Goal: Task Accomplishment & Management: Use online tool/utility

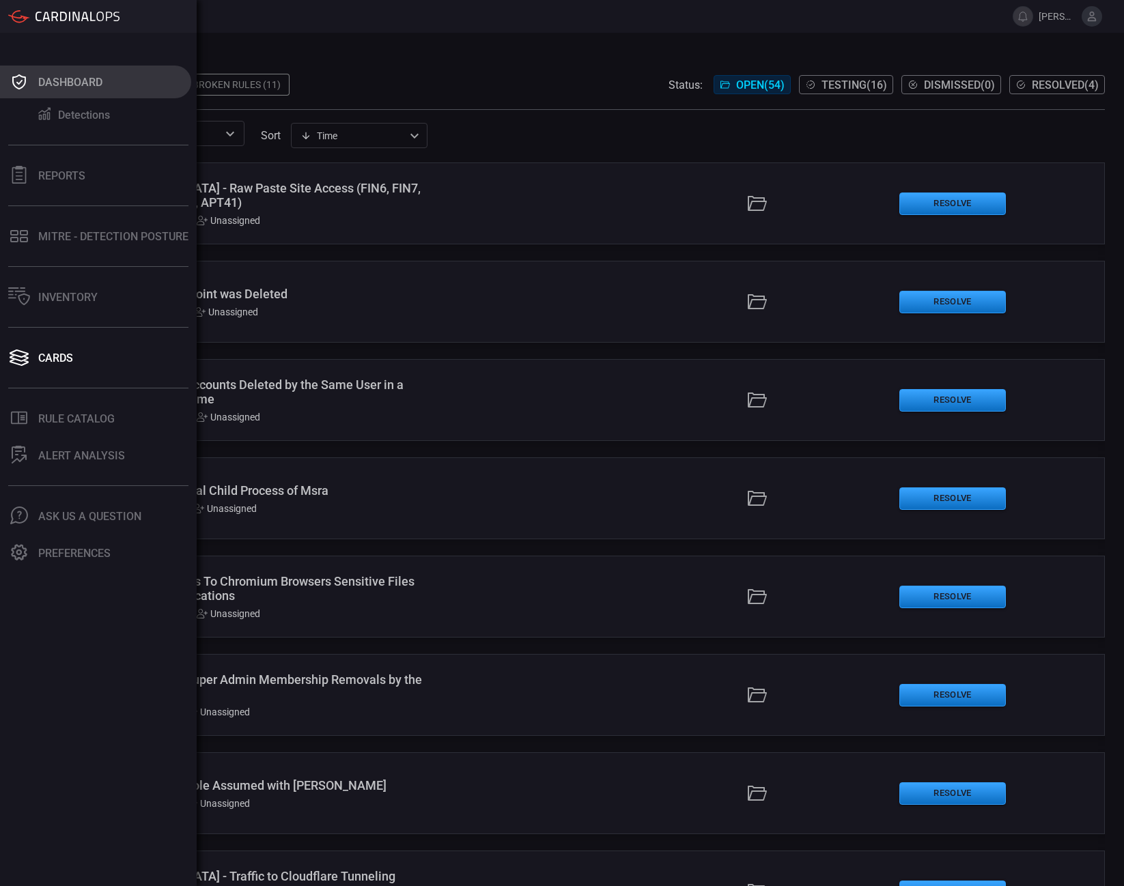
click at [46, 74] on button "Dashboard" at bounding box center [95, 82] width 191 height 33
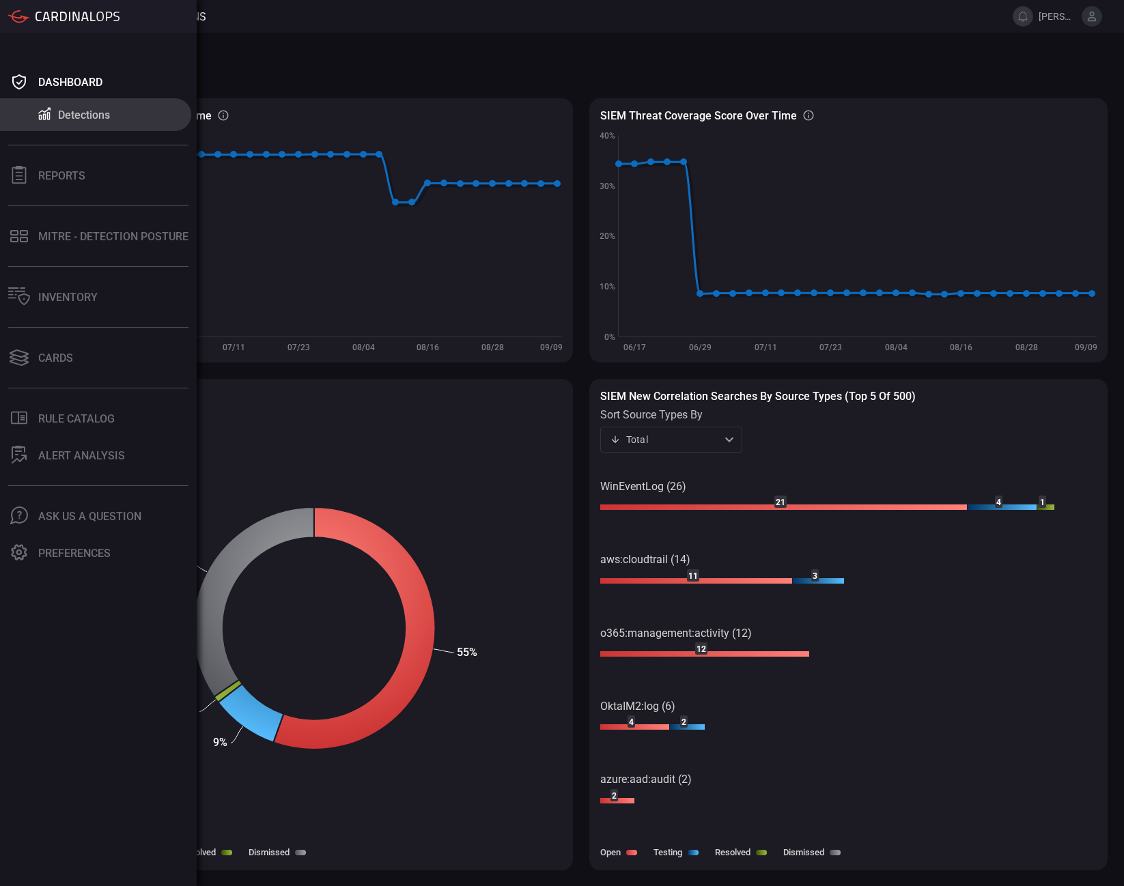
click at [61, 113] on div "Detections" at bounding box center [84, 115] width 52 height 13
click at [80, 235] on div "MITRE - Detection Posture" at bounding box center [113, 236] width 150 height 13
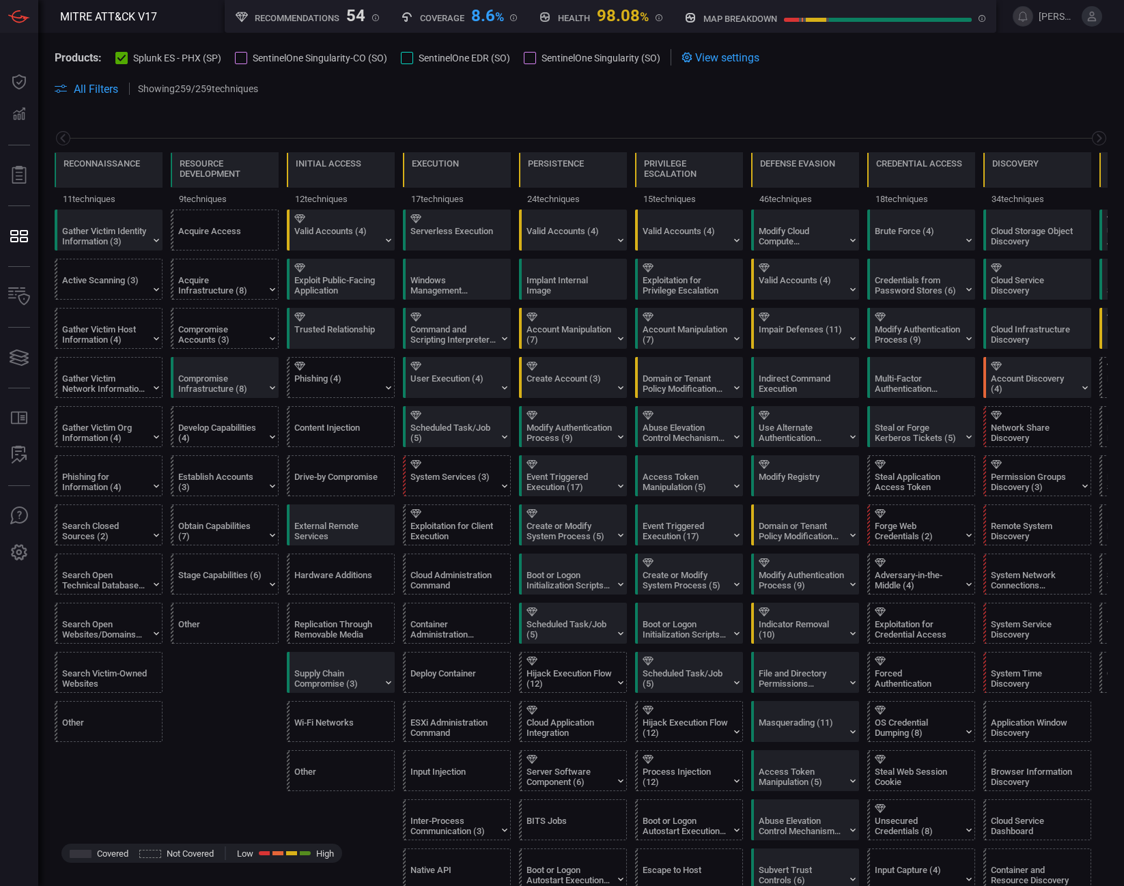
scroll to position [0, 179]
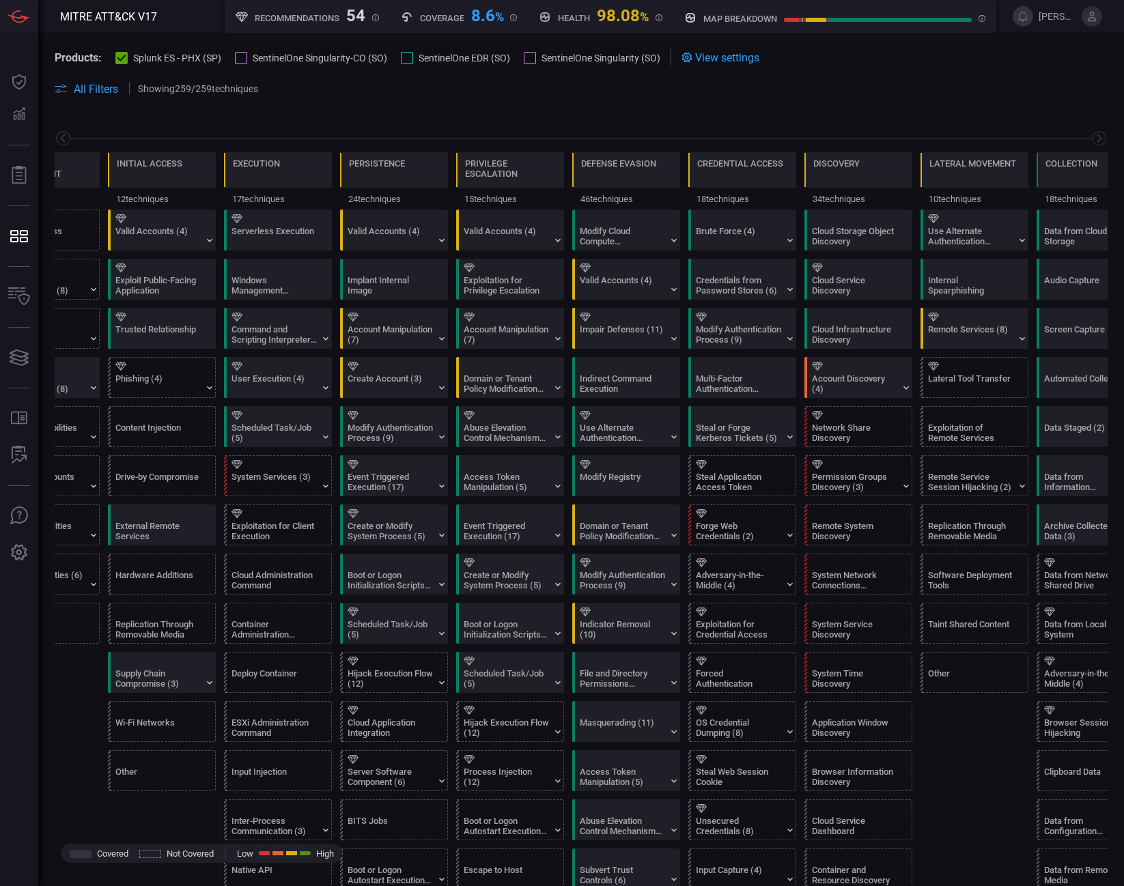
click at [791, 21] on div at bounding box center [791, 20] width 15 height 4
click at [78, 88] on span "All Filters" at bounding box center [96, 89] width 44 height 13
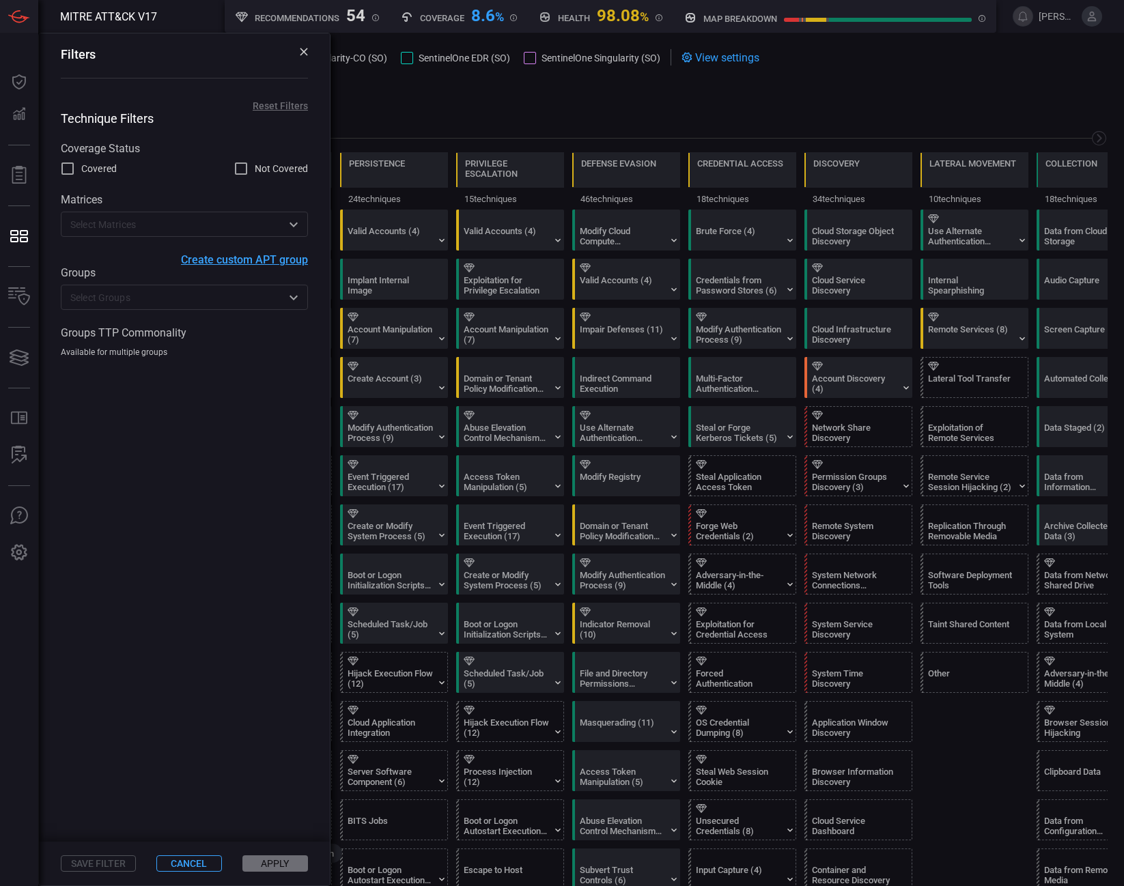
click at [78, 88] on div "Filters" at bounding box center [184, 63] width 291 height 61
click at [301, 54] on icon at bounding box center [304, 52] width 8 height 8
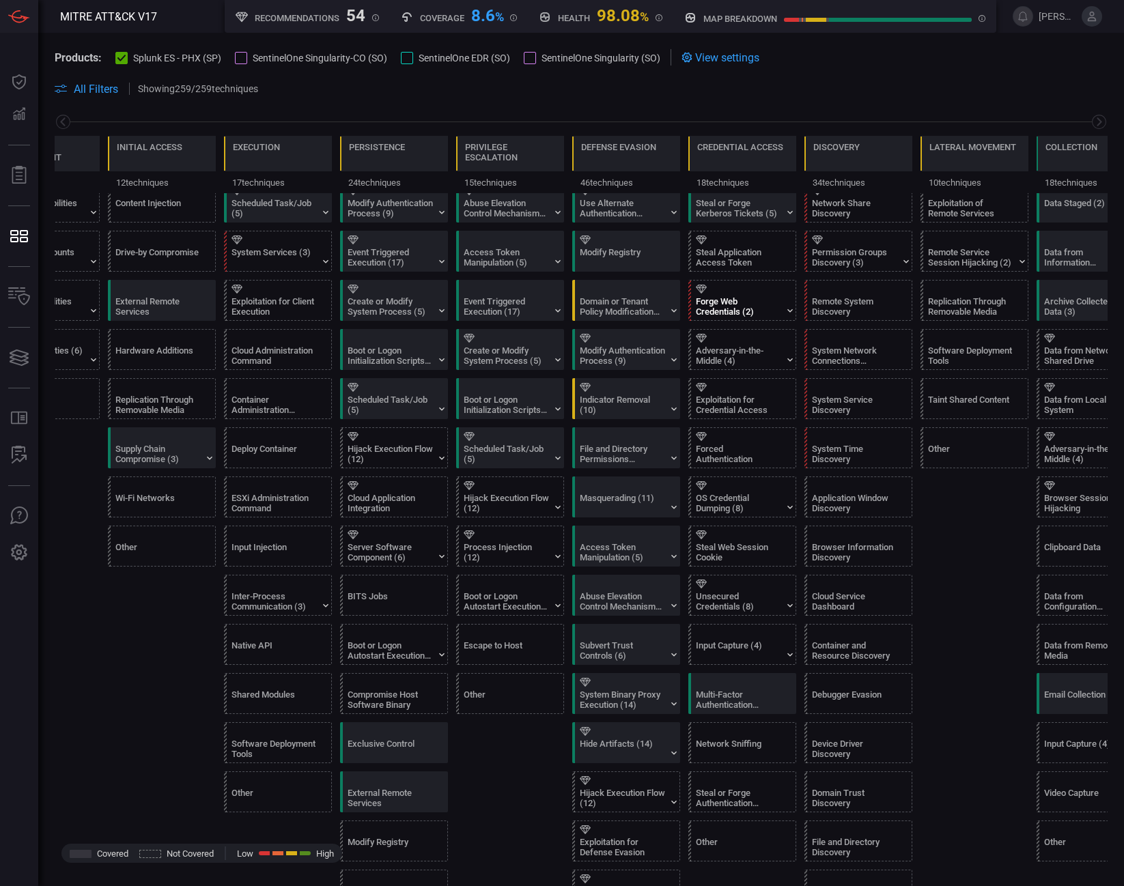
scroll to position [0, 0]
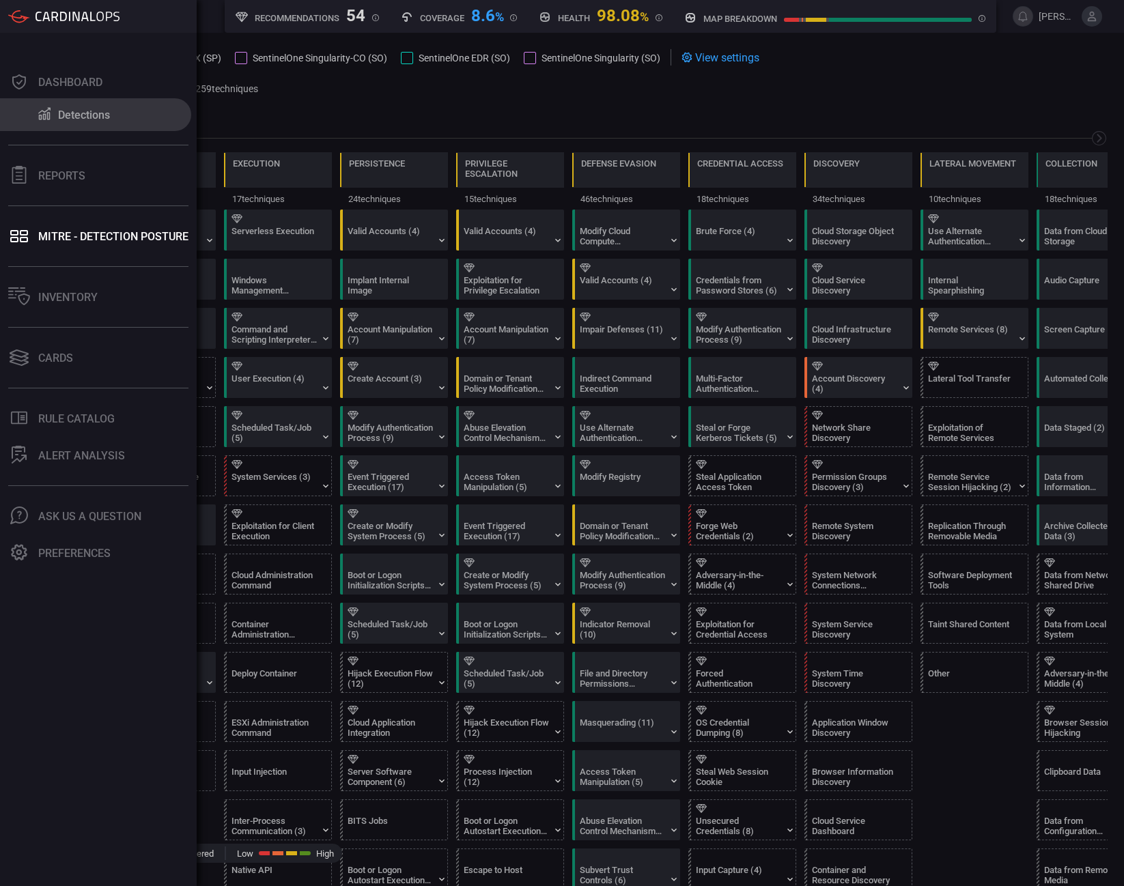
click at [53, 112] on button "Detections" at bounding box center [95, 114] width 191 height 33
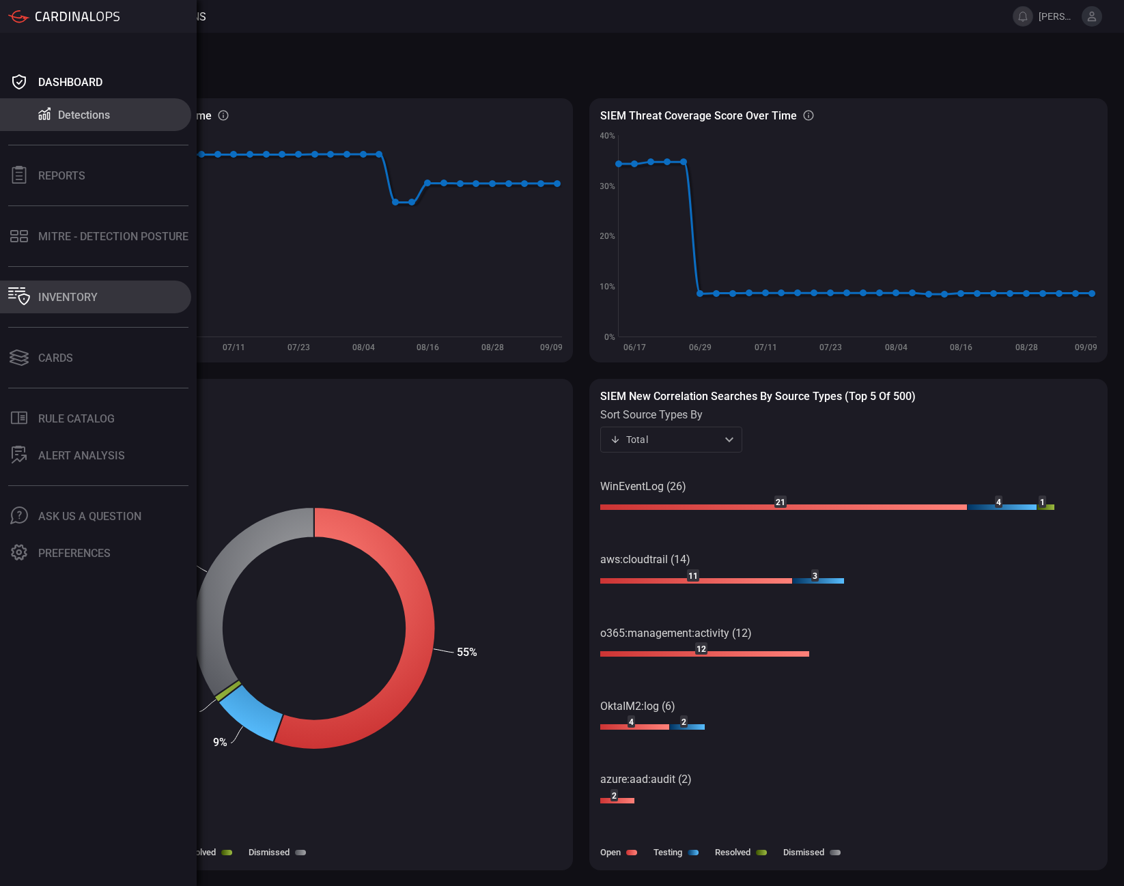
click at [73, 295] on div "Inventory" at bounding box center [67, 297] width 59 height 13
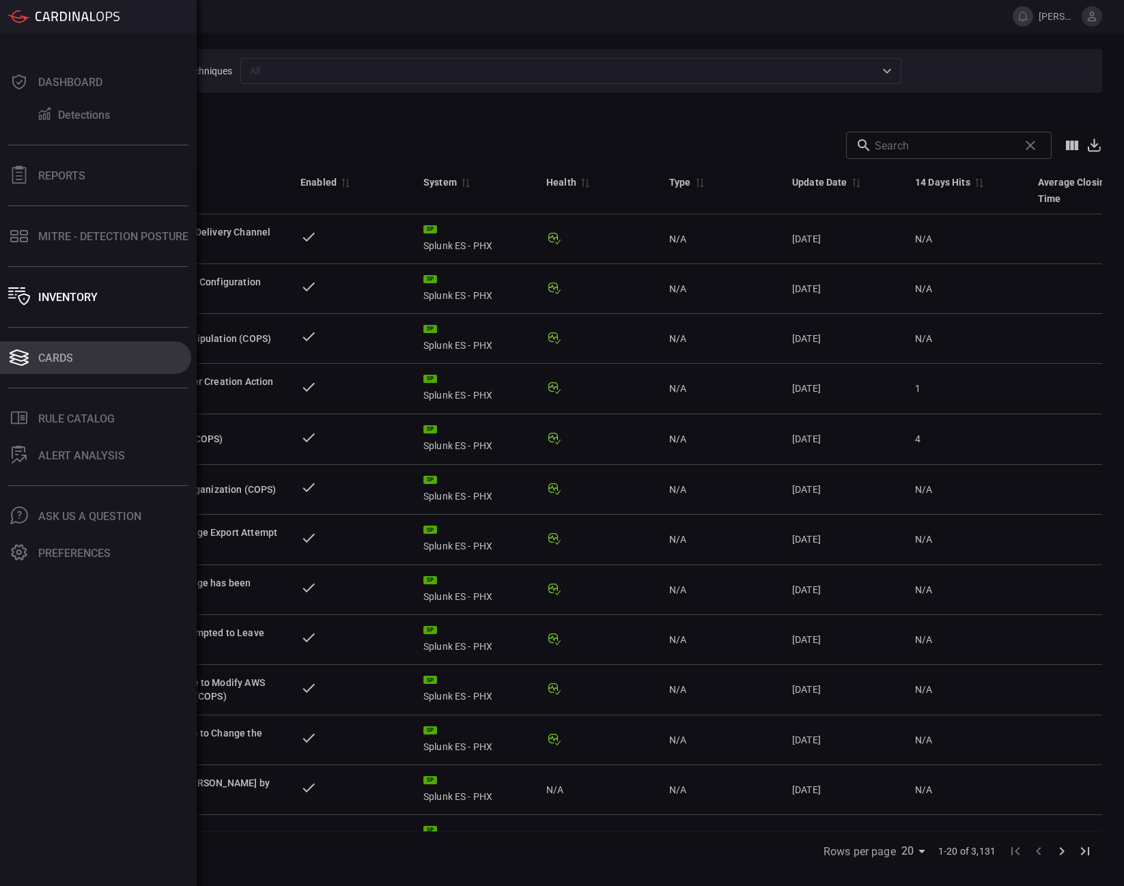
click at [57, 356] on div "Cards" at bounding box center [55, 358] width 35 height 13
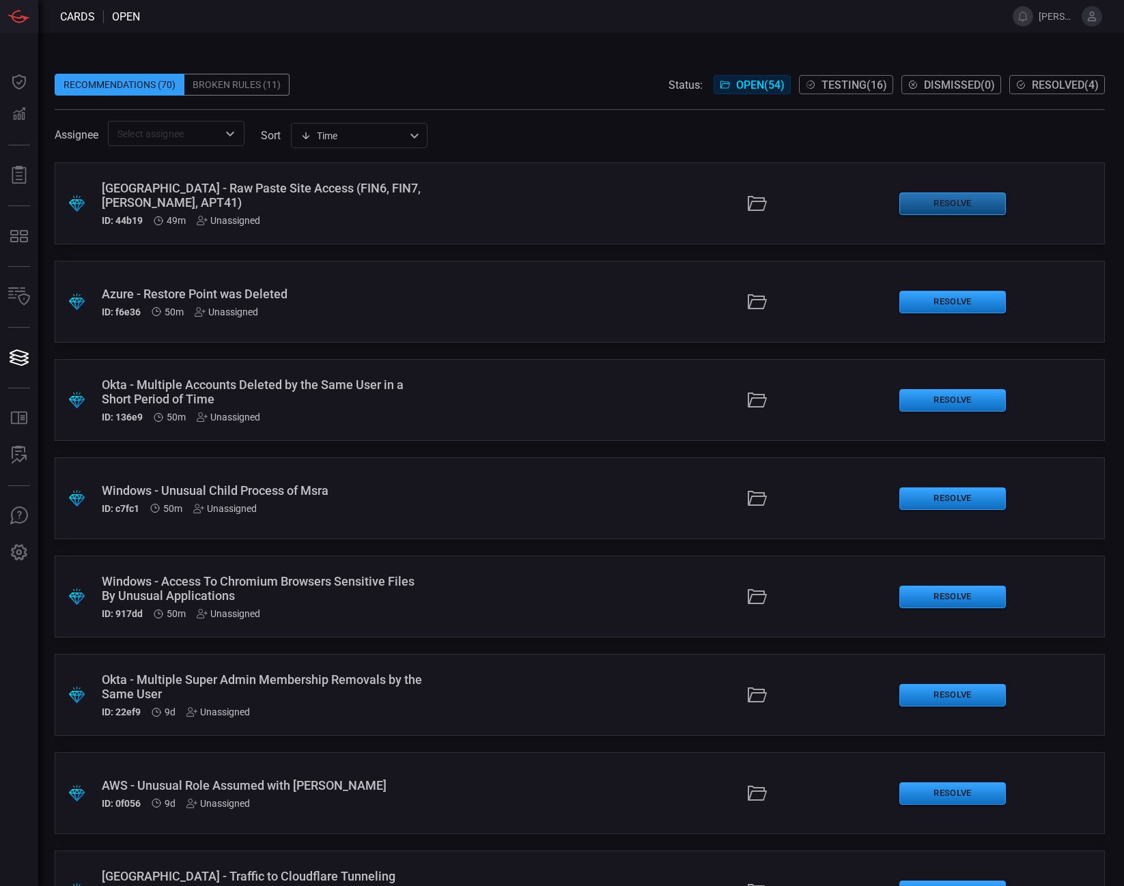
click at [952, 203] on button "Resolve" at bounding box center [952, 204] width 106 height 23
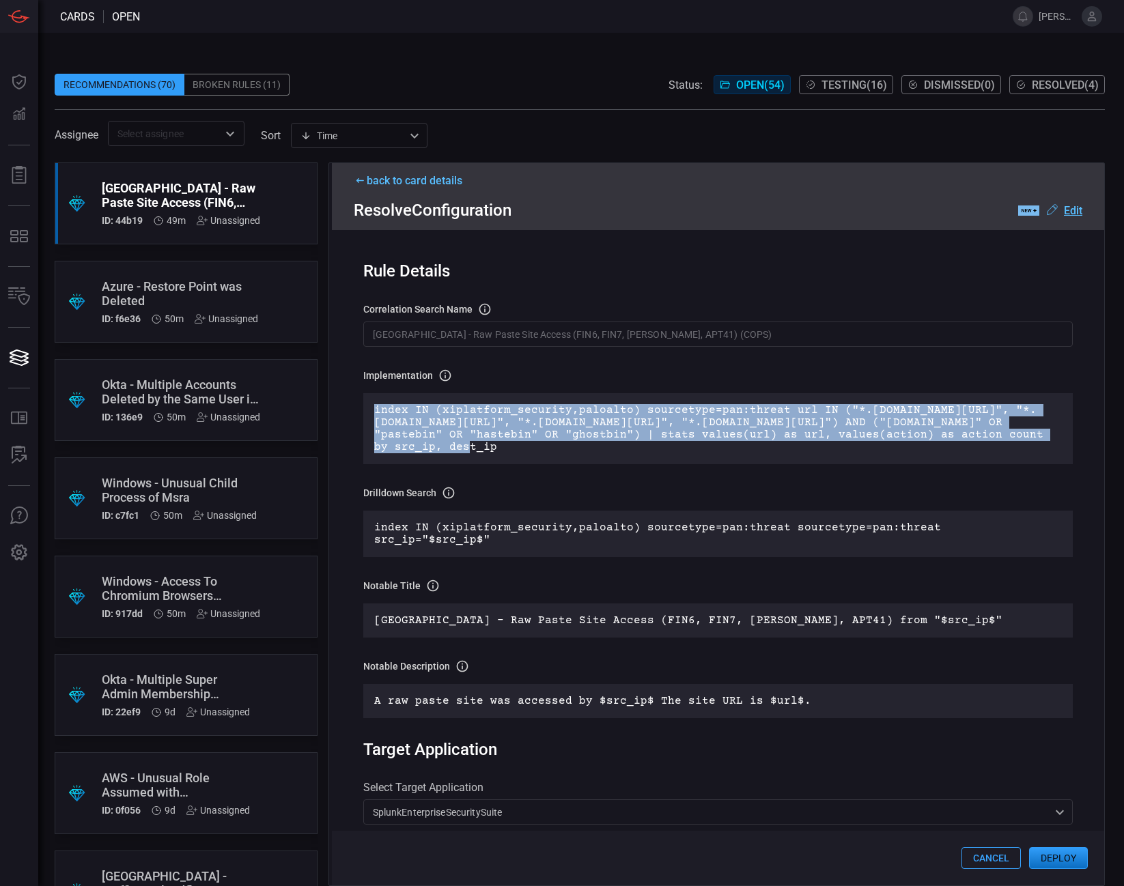
drag, startPoint x: 375, startPoint y: 406, endPoint x: 501, endPoint y: 453, distance: 135.0
click at [501, 453] on p "index IN (xiplatform_security,paloalto) sourcetype=pan:threat url IN ("*.[DOMAI…" at bounding box center [718, 428] width 688 height 49
click at [545, 457] on div "index IN (xiplatform_security,paloalto) sourcetype=pan:threat url IN ("*.[DOMAI…" at bounding box center [718, 428] width 710 height 71
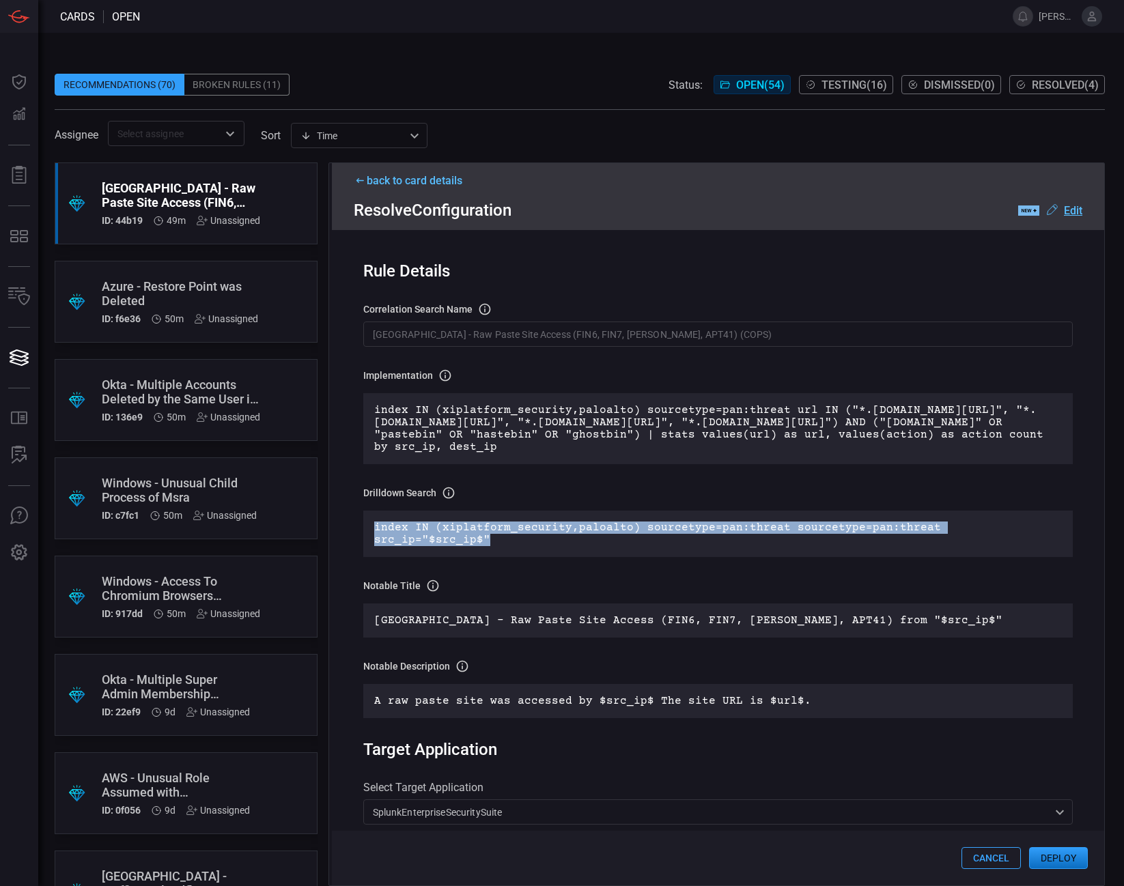
drag, startPoint x: 383, startPoint y: 535, endPoint x: 1038, endPoint y: 530, distance: 655.4
click at [1038, 530] on p "index IN (xiplatform_security,paloalto) sourcetype=pan:threat sourcetype=pan:th…" at bounding box center [718, 534] width 688 height 25
click at [693, 487] on div "Drilldown search Definition of the drilldown search that will be created in the…" at bounding box center [718, 493] width 710 height 14
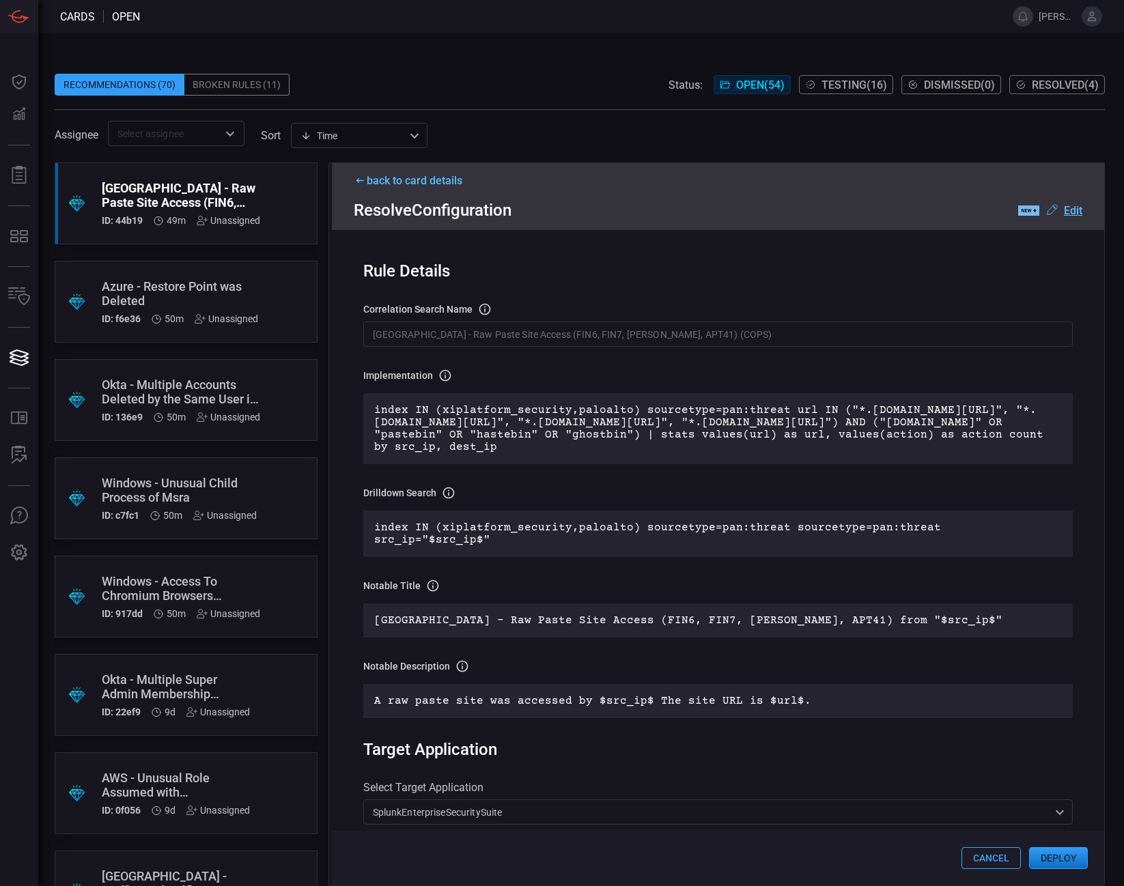
click at [985, 863] on button "Cancel" at bounding box center [990, 858] width 59 height 22
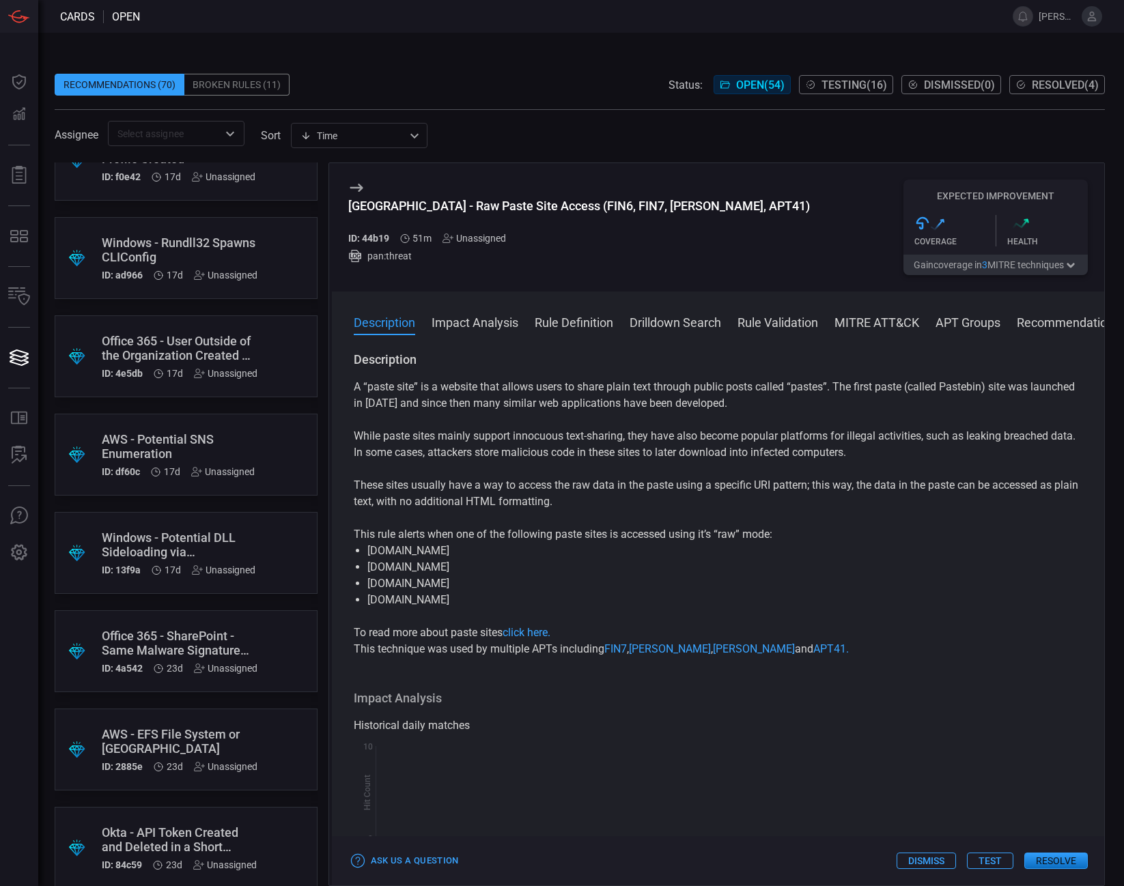
scroll to position [1135, 0]
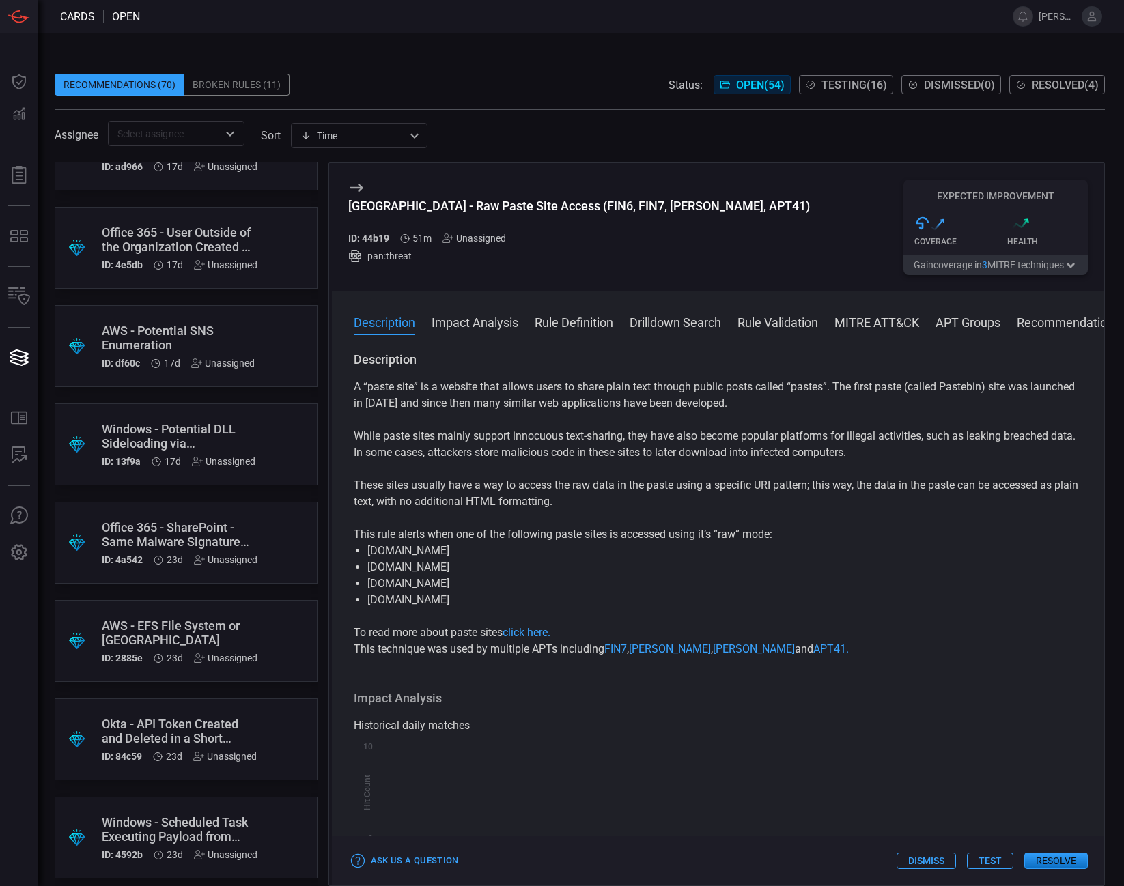
click at [145, 624] on div "AWS - EFS File System or [GEOGRAPHIC_DATA]" at bounding box center [180, 633] width 156 height 29
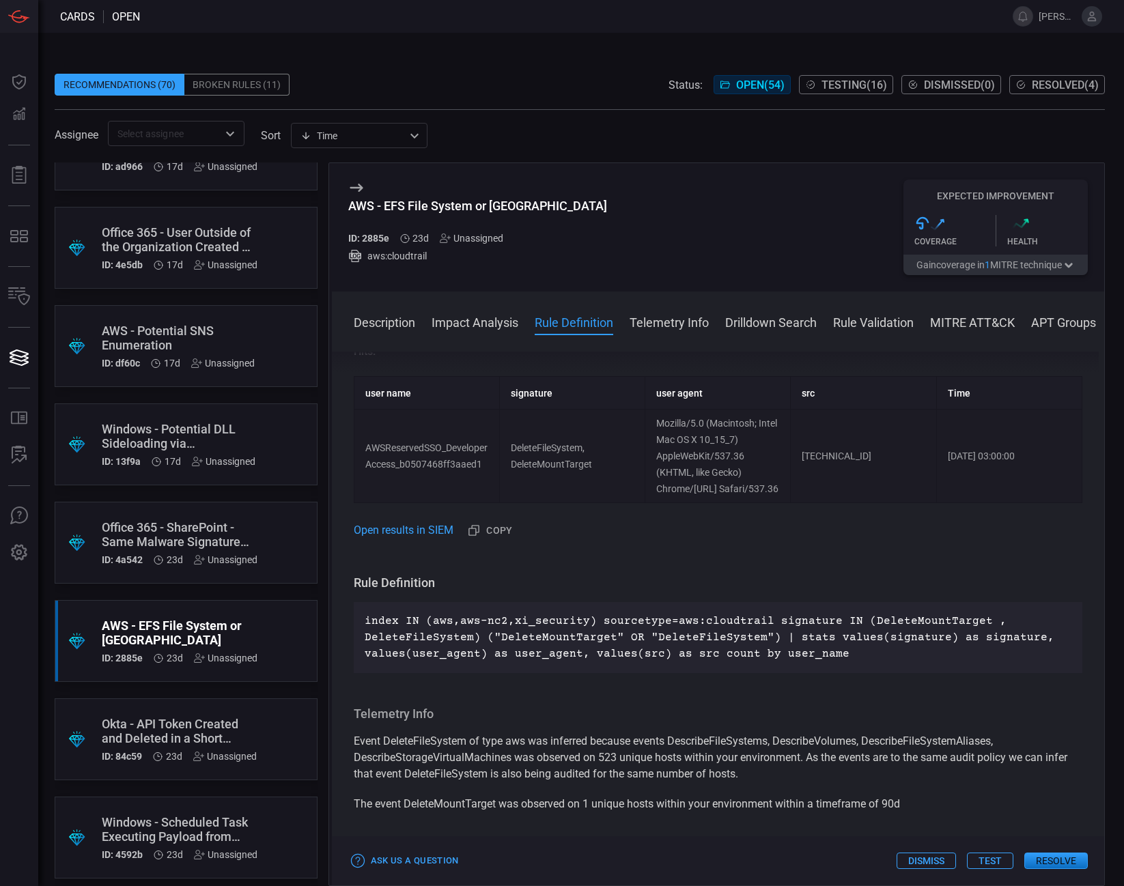
scroll to position [410, 0]
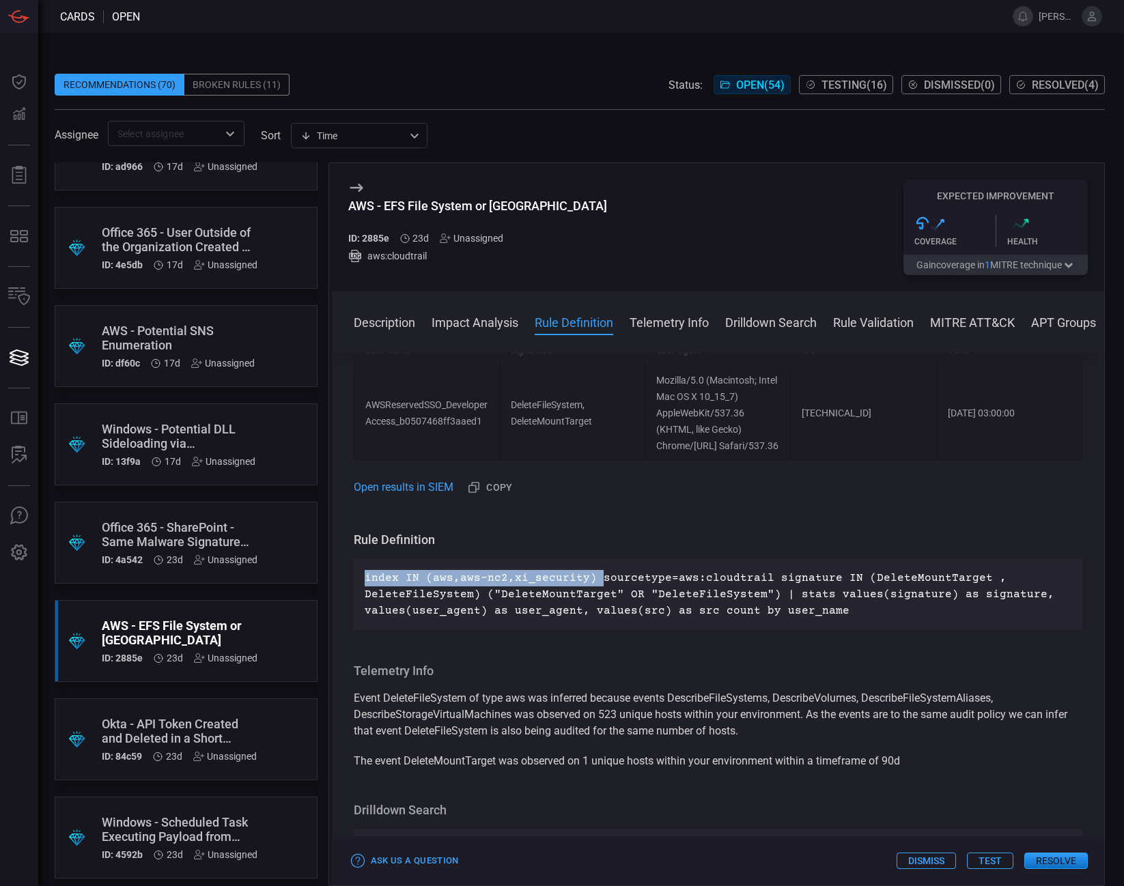
drag, startPoint x: 591, startPoint y: 594, endPoint x: 356, endPoint y: 597, distance: 234.2
click at [352, 597] on div "Description Amazon Elastic File System (EFS) is used in different AWS instances…" at bounding box center [718, 616] width 773 height 529
click at [603, 595] on p "index IN (aws,aws-nc2,xi_security) sourcetype=aws:cloudtrail signature IN (Dele…" at bounding box center [718, 594] width 707 height 49
drag, startPoint x: 693, startPoint y: 624, endPoint x: 835, endPoint y: 634, distance: 142.3
click at [835, 619] on p "index IN (aws,aws-nc2,xi_security) sourcetype=aws:cloudtrail signature IN (Dele…" at bounding box center [718, 594] width 707 height 49
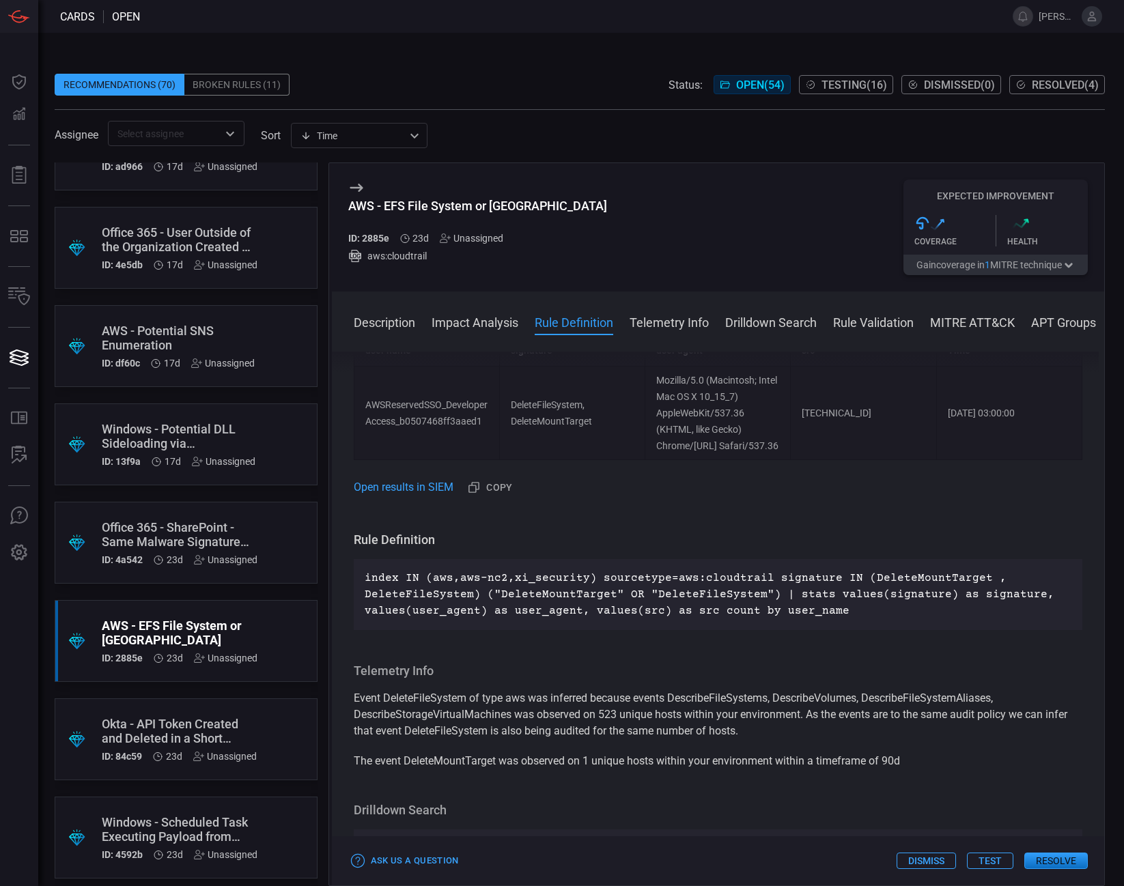
click at [835, 619] on p "index IN (aws,aws-nc2,xi_security) sourcetype=aws:cloudtrail signature IN (Dele…" at bounding box center [718, 594] width 707 height 49
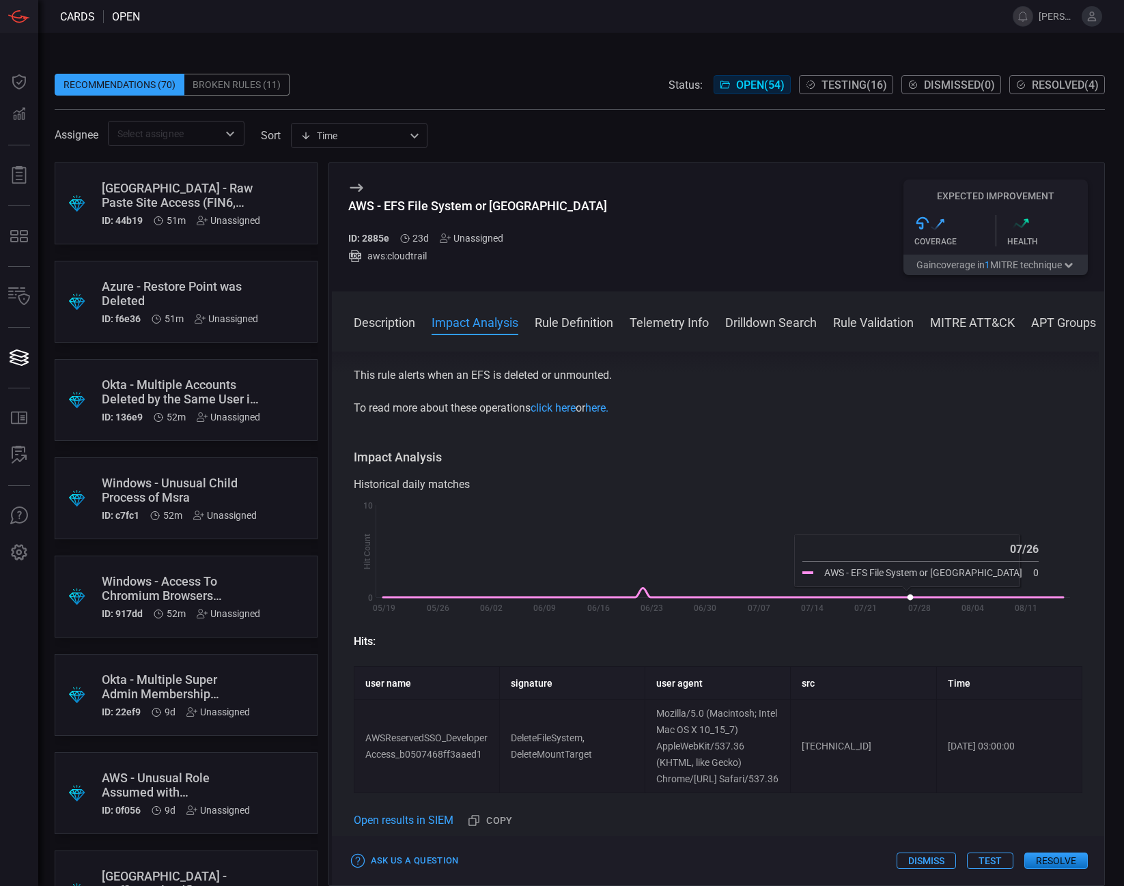
scroll to position [0, 0]
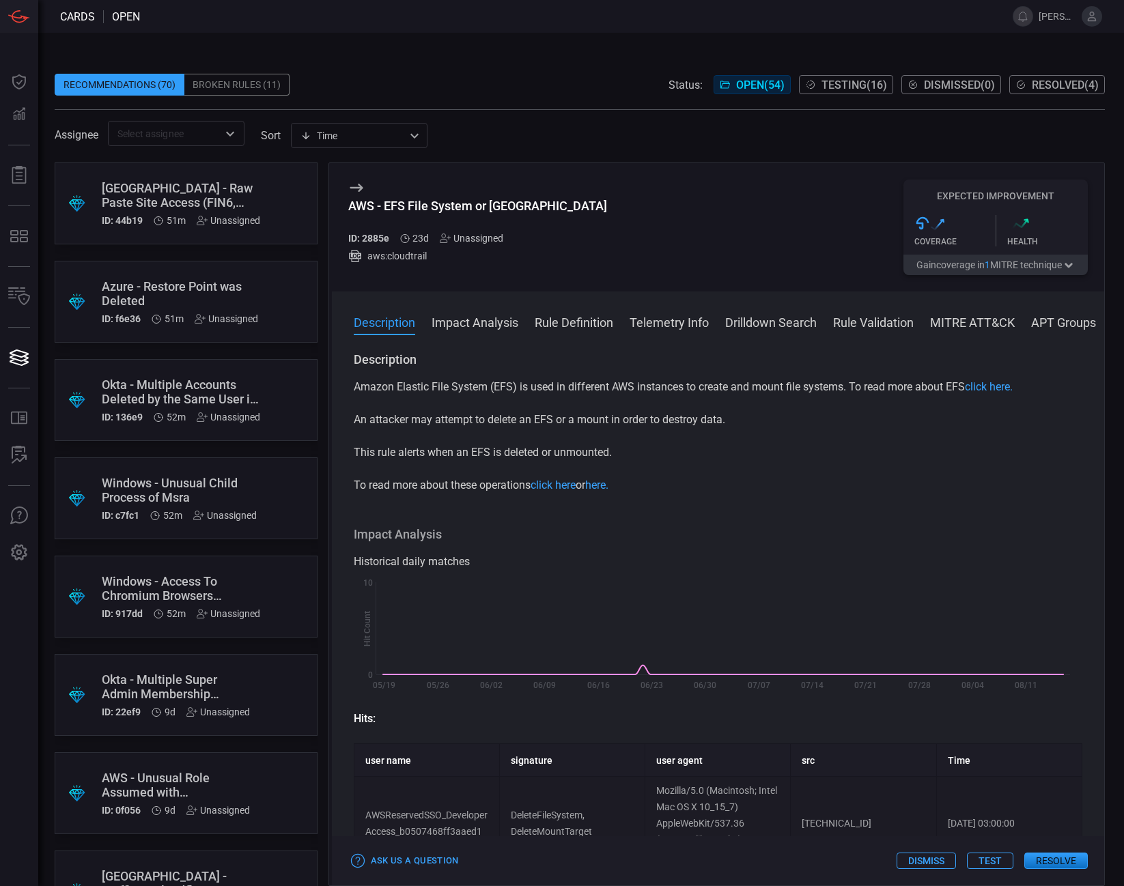
click at [913, 864] on button "Dismiss" at bounding box center [925, 861] width 59 height 16
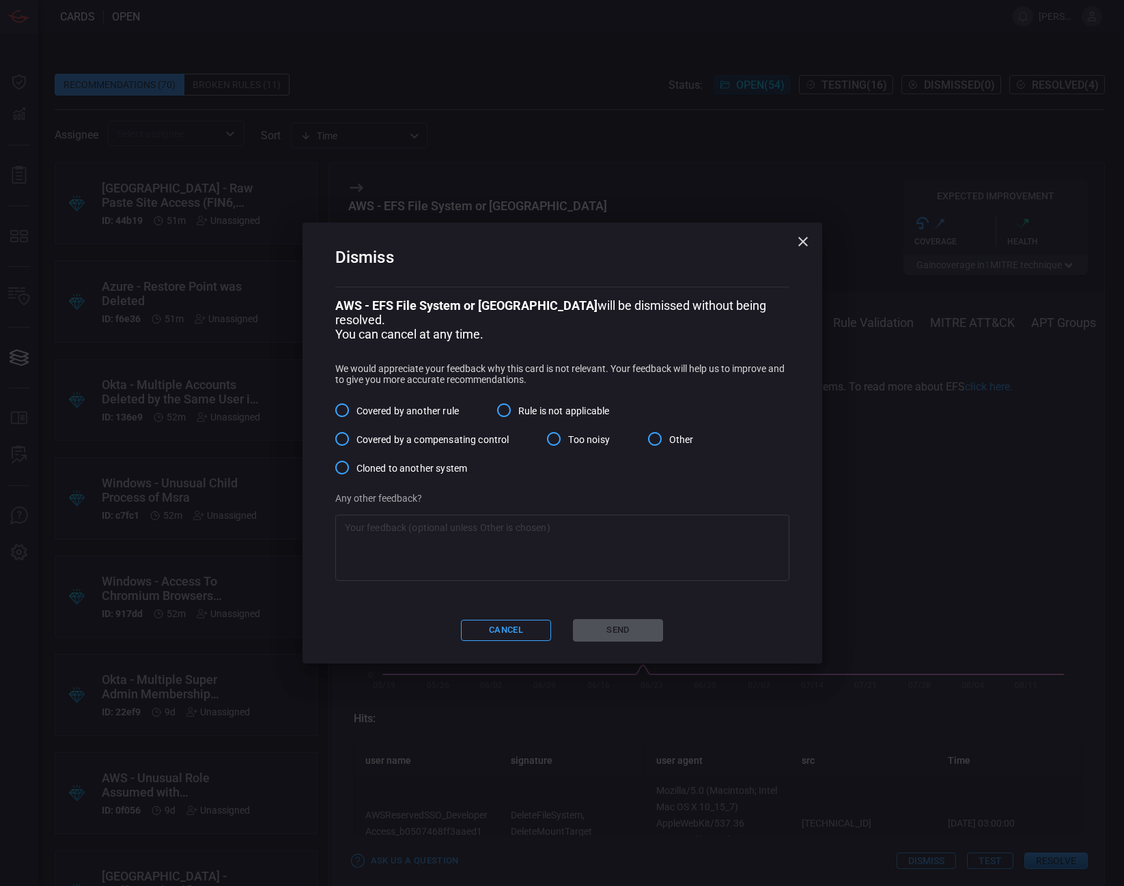
click at [806, 249] on icon "button" at bounding box center [803, 241] width 16 height 16
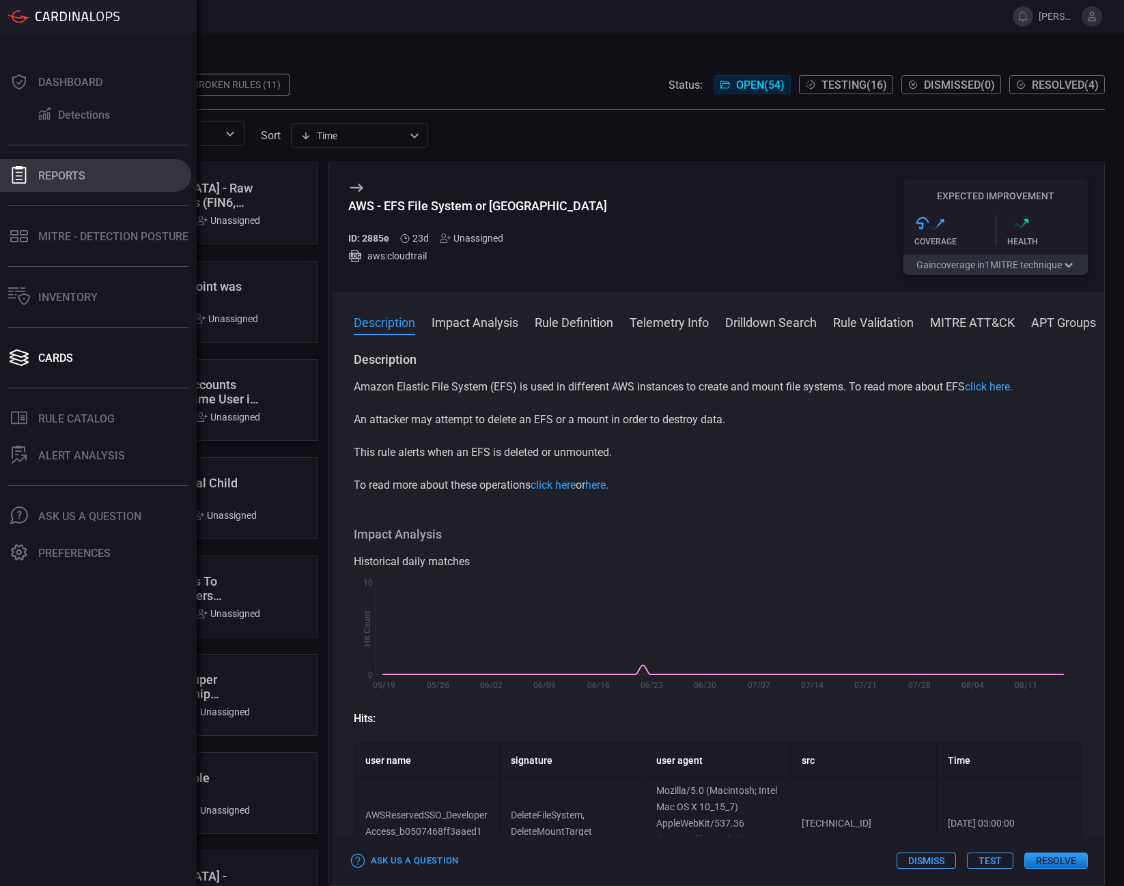
click at [73, 175] on div "Reports" at bounding box center [61, 175] width 47 height 13
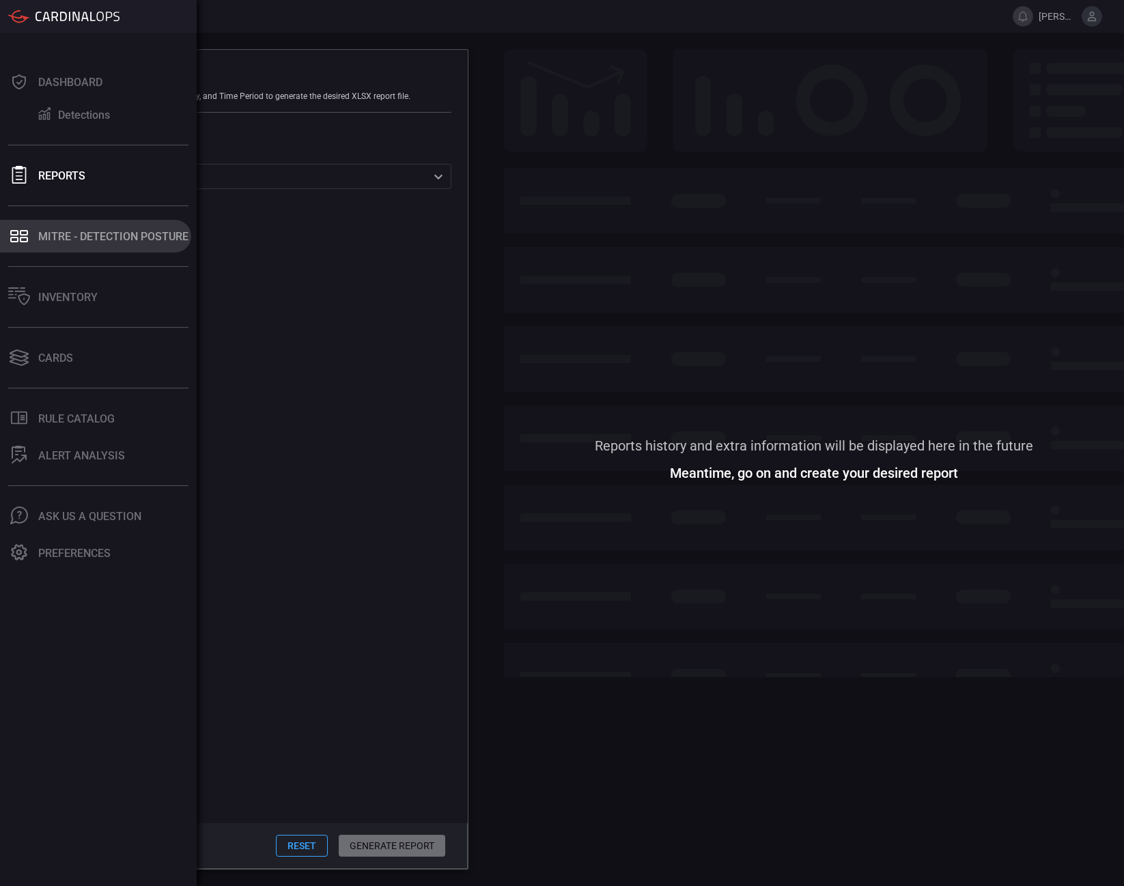
click at [85, 240] on div "MITRE - Detection Posture" at bounding box center [113, 236] width 150 height 13
